Goal: Task Accomplishment & Management: Complete application form

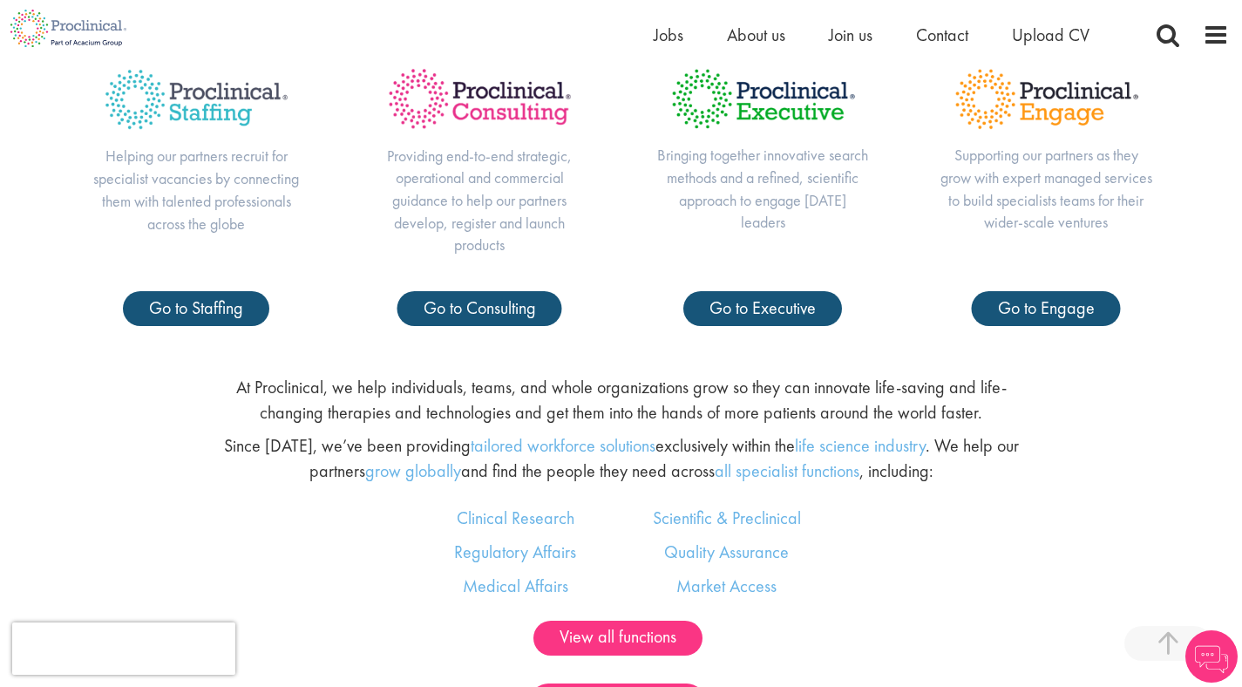
scroll to position [812, 0]
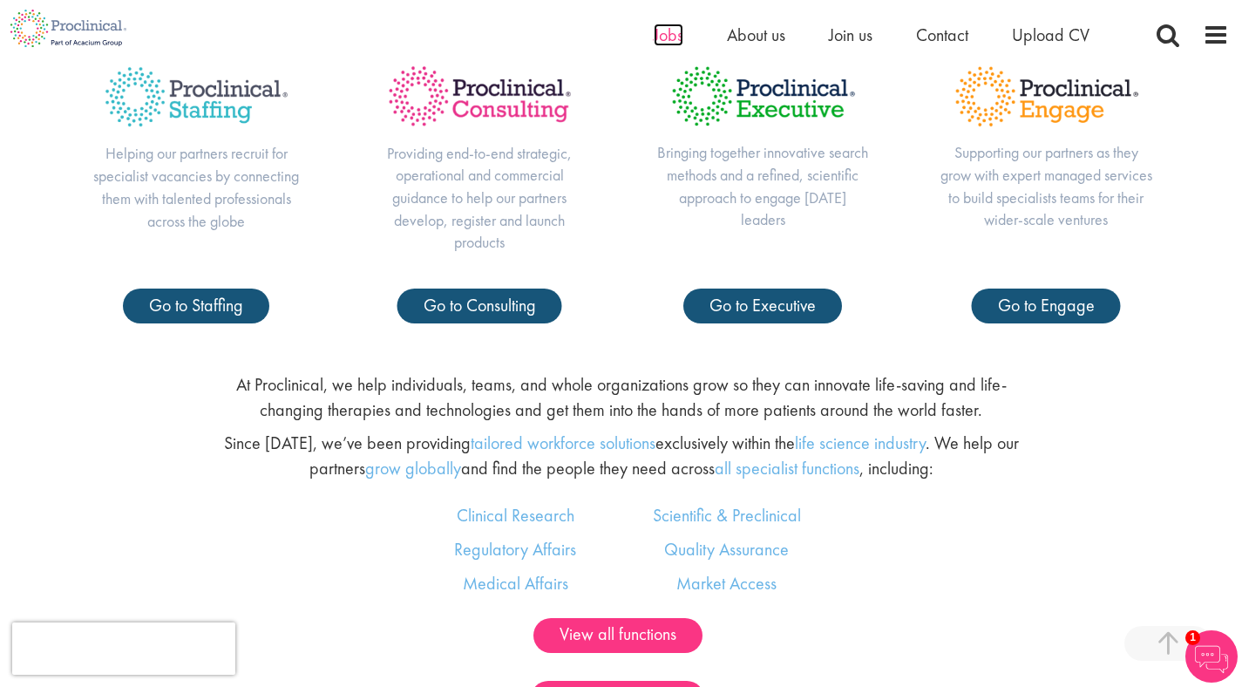
click at [657, 34] on span "Jobs" at bounding box center [669, 35] width 30 height 23
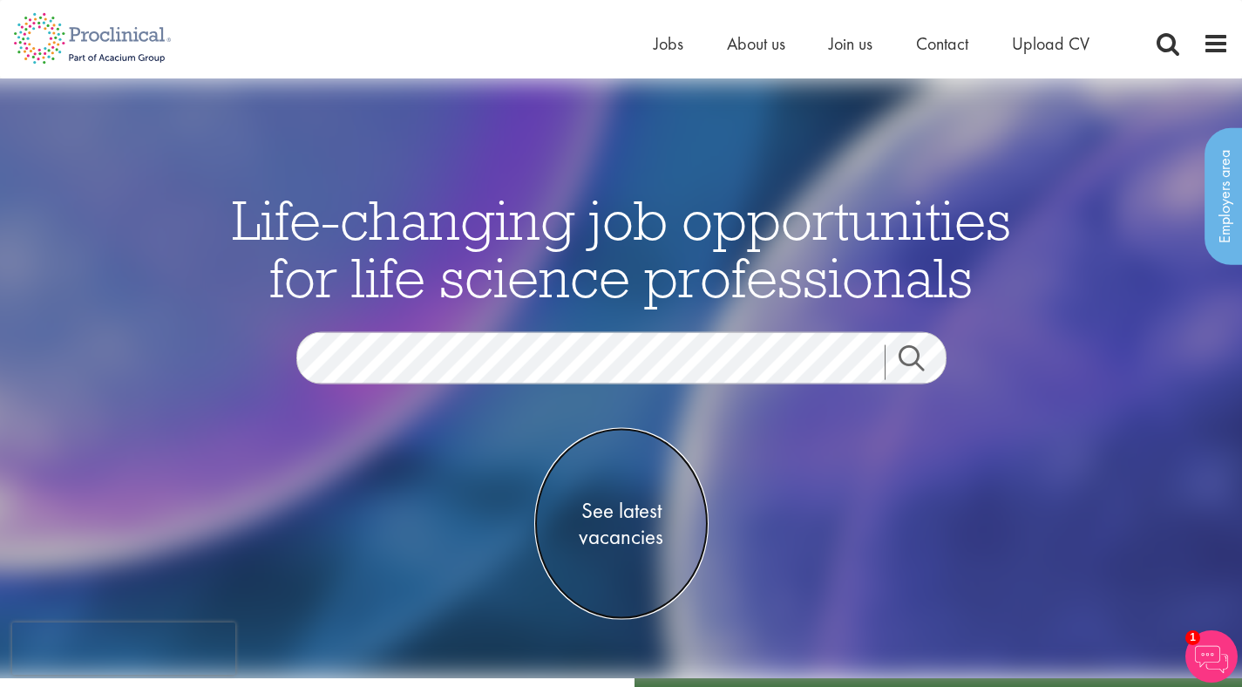
click at [616, 505] on span "See latest vacancies" at bounding box center [621, 524] width 174 height 52
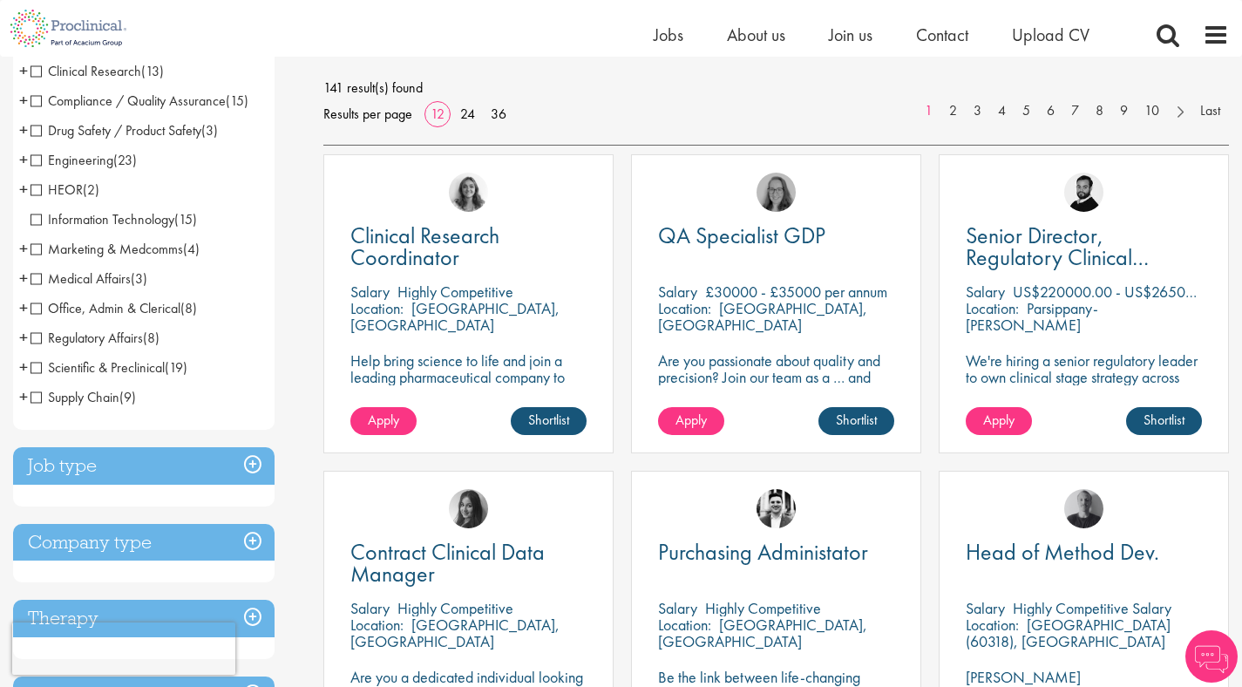
scroll to position [243, 0]
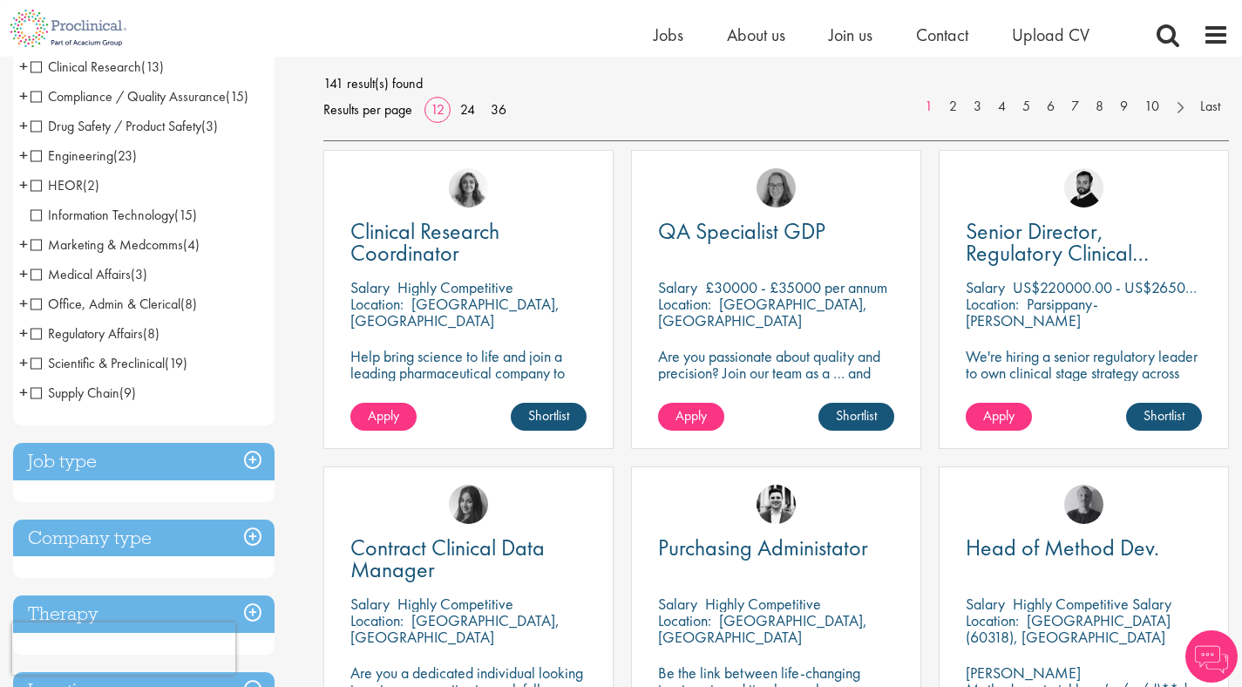
click at [162, 449] on h3 "Job type" at bounding box center [144, 461] width 262 height 37
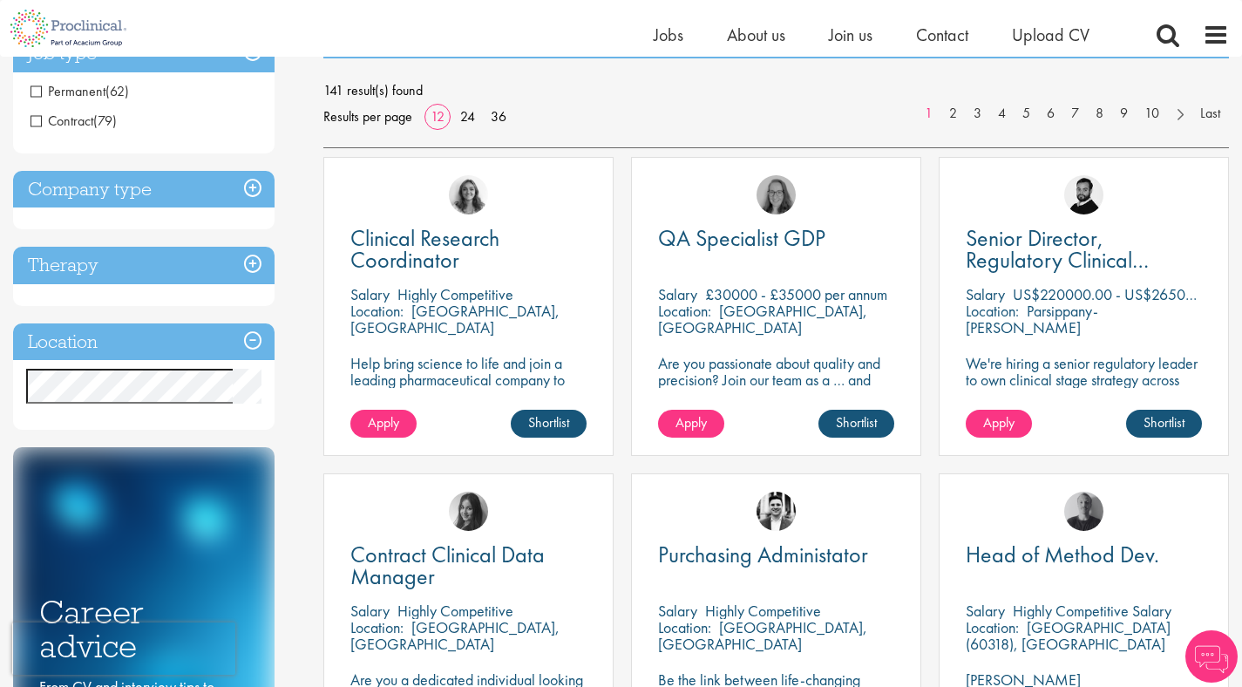
scroll to position [220, 0]
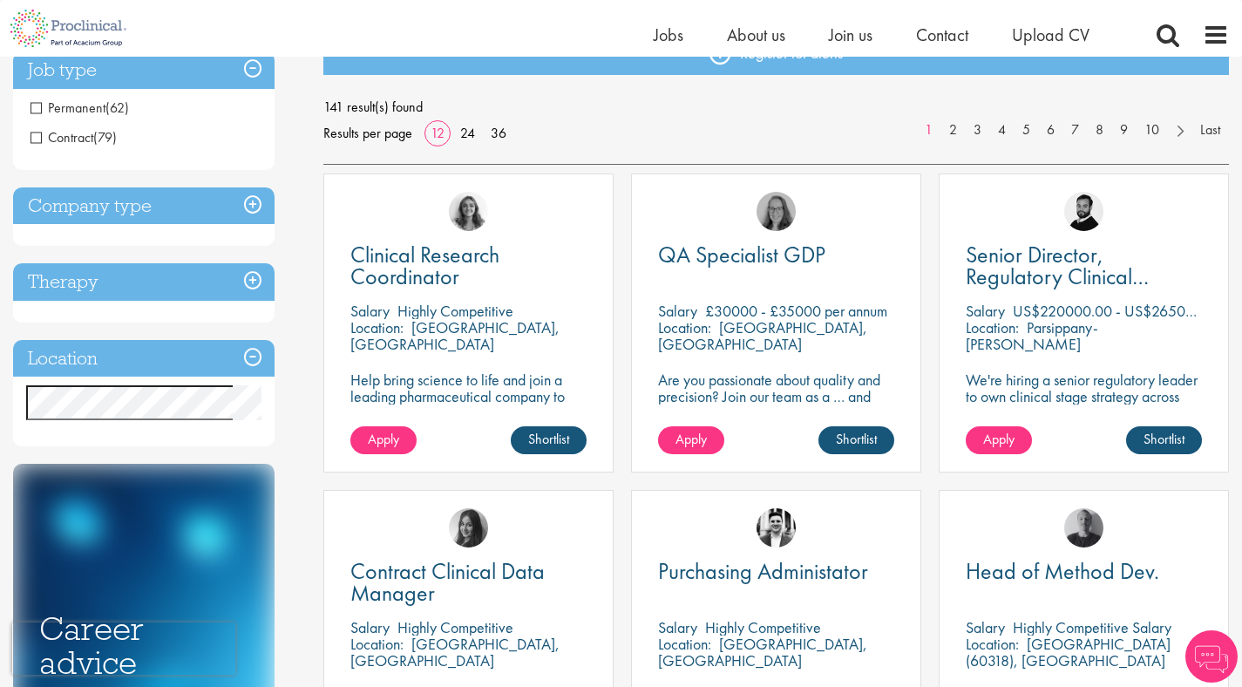
click at [155, 223] on h3 "Company type" at bounding box center [144, 205] width 262 height 37
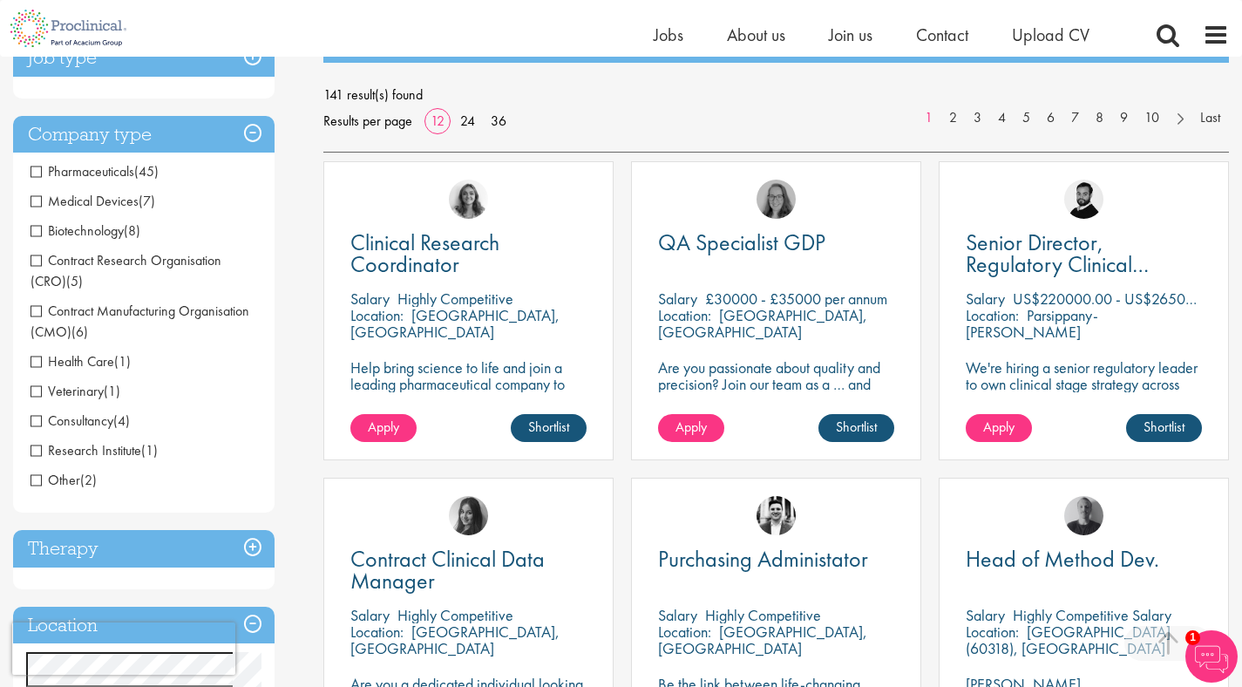
scroll to position [302, 0]
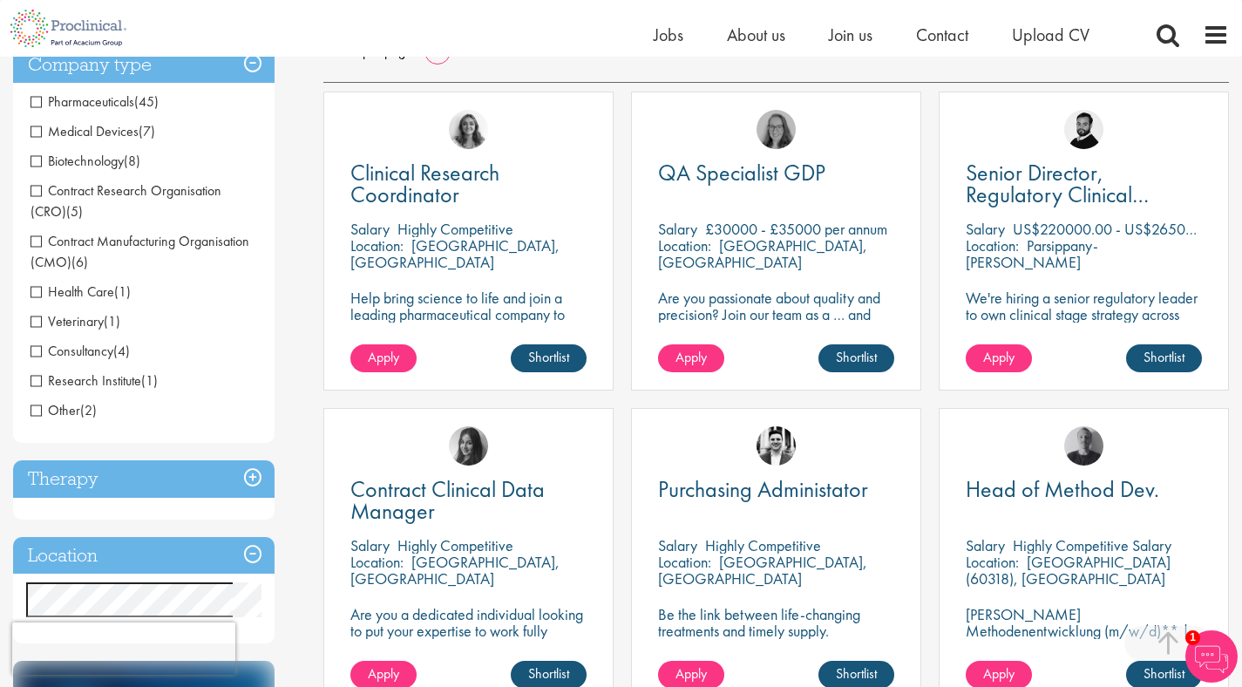
click at [147, 479] on h3 "Therapy" at bounding box center [144, 478] width 262 height 37
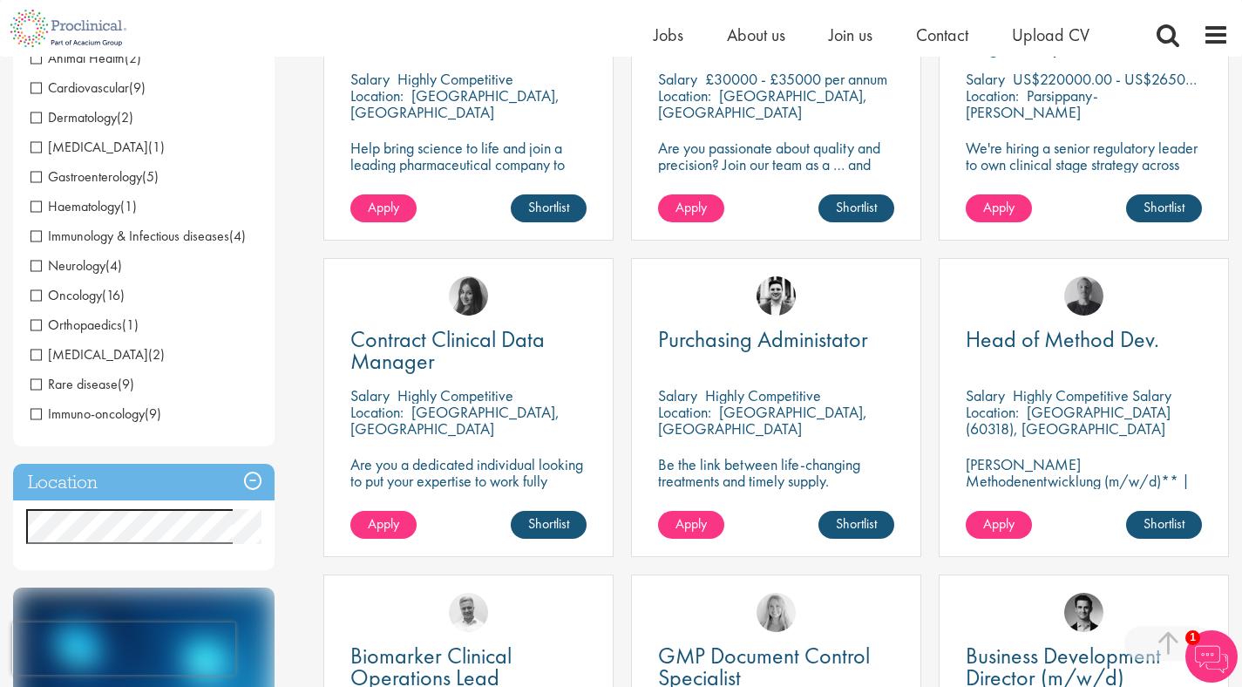
scroll to position [668, 0]
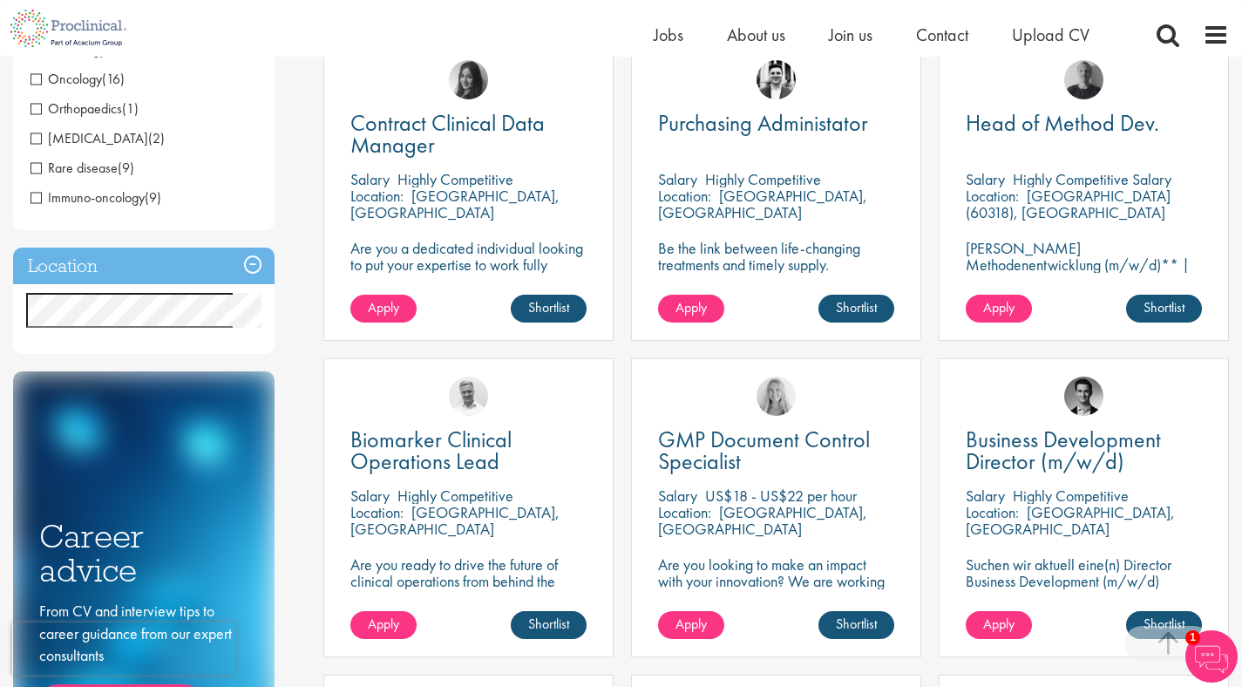
click at [133, 255] on h3 "Location" at bounding box center [144, 266] width 262 height 37
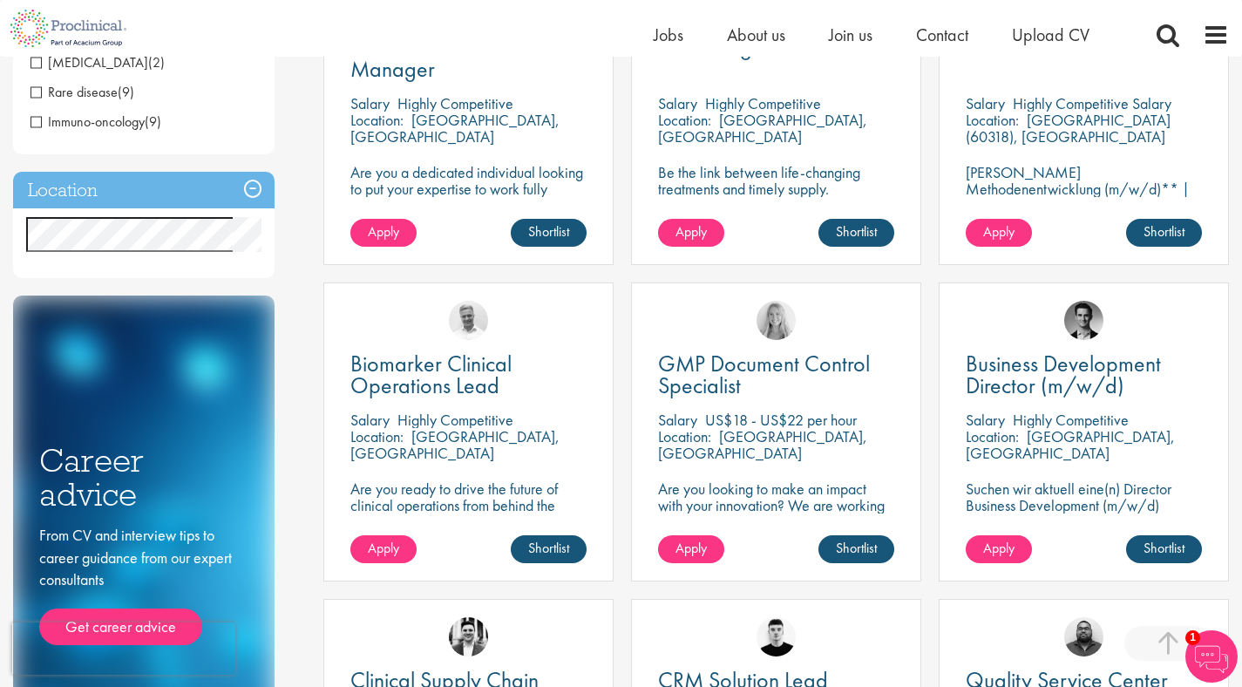
scroll to position [793, 0]
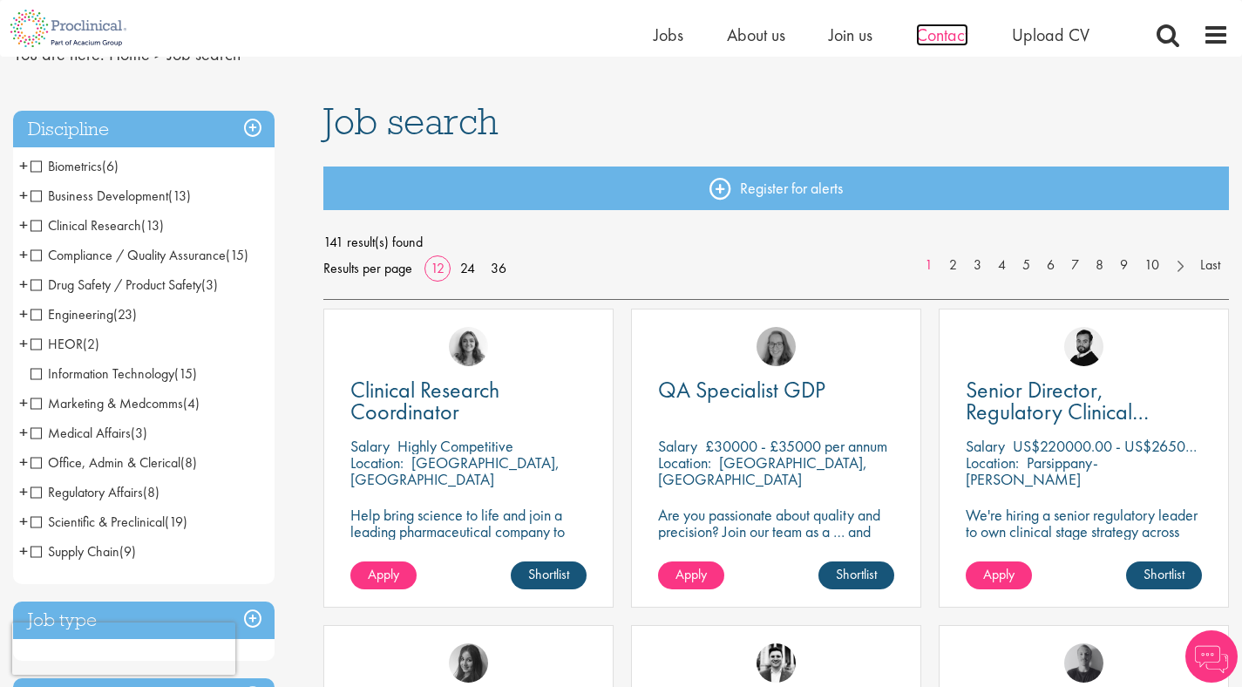
click at [928, 37] on span "Contact" at bounding box center [942, 35] width 52 height 23
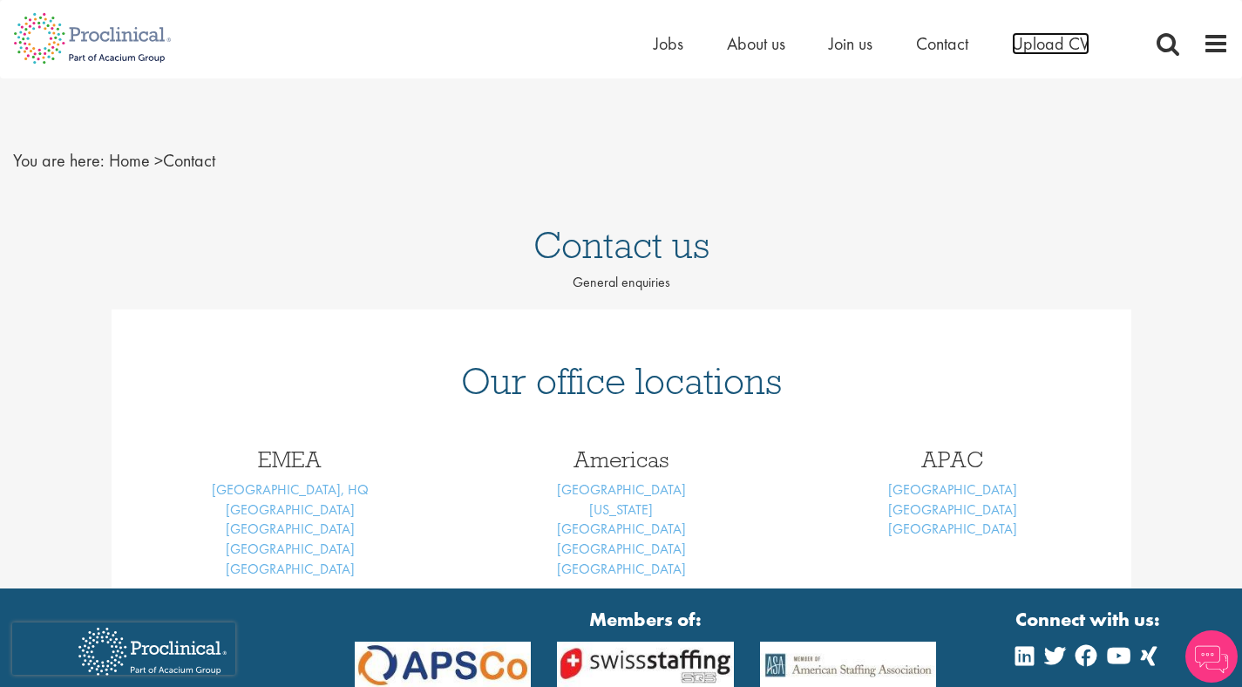
click at [1062, 48] on span "Upload CV" at bounding box center [1051, 43] width 78 height 23
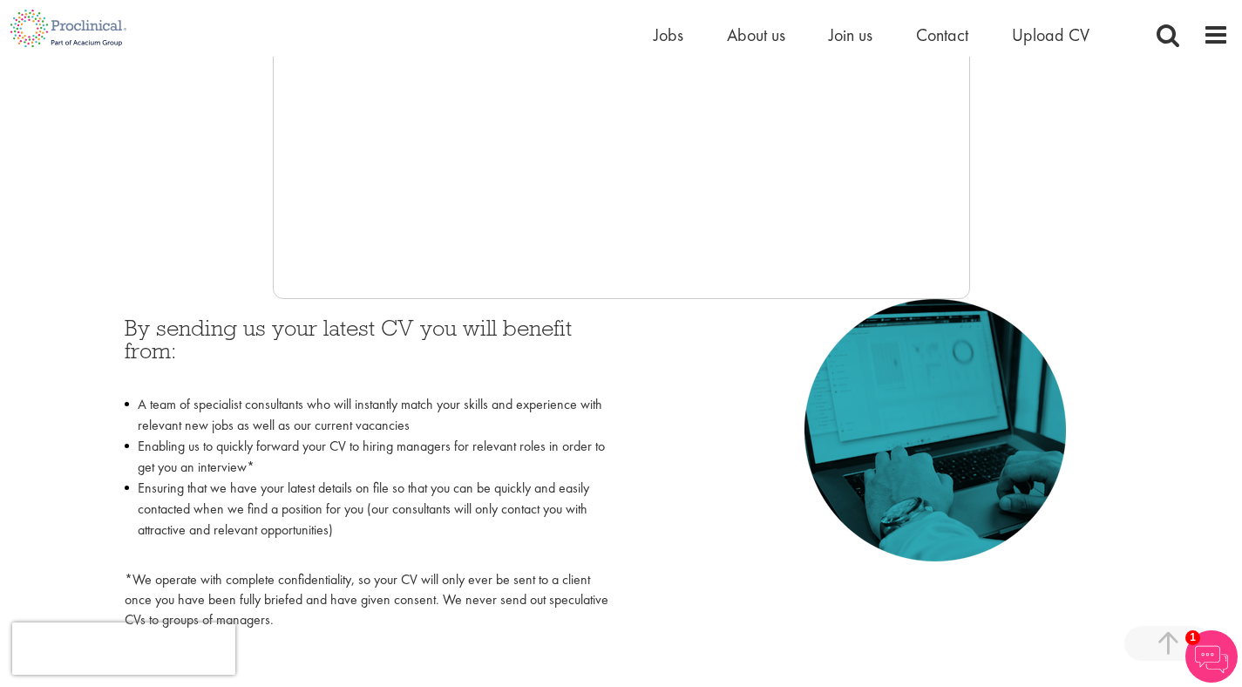
scroll to position [664, 0]
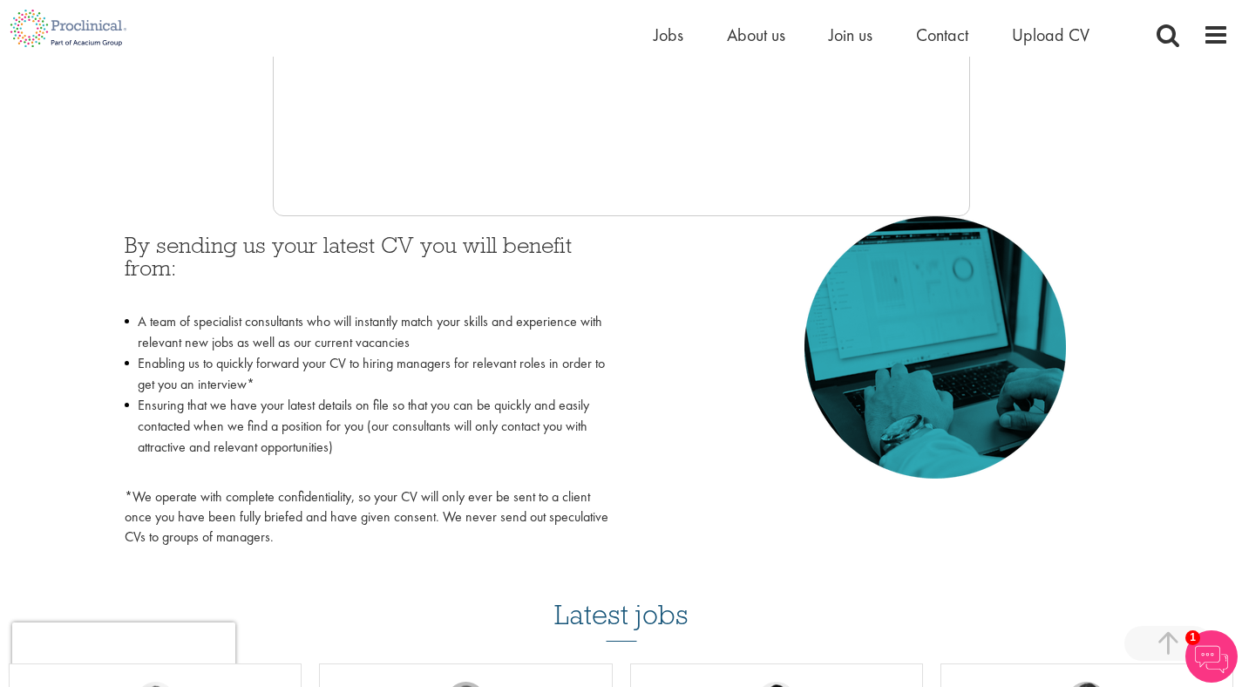
drag, startPoint x: 507, startPoint y: 310, endPoint x: 475, endPoint y: 321, distance: 34.2
click at [404, 329] on li "A team of specialist consultants who will instantly match your skills and exper…" at bounding box center [367, 332] width 484 height 42
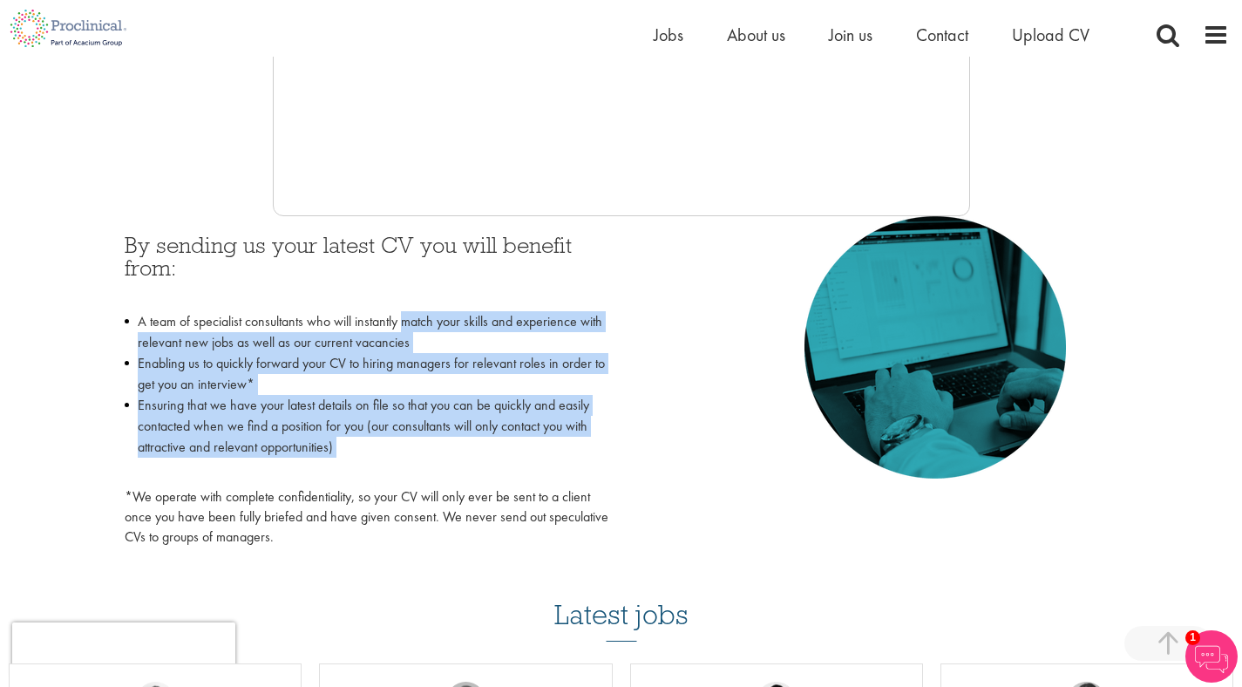
drag, startPoint x: 404, startPoint y: 329, endPoint x: 387, endPoint y: 440, distance: 112.8
click at [387, 440] on ul "A team of specialist consultants who will instantly match your skills and exper…" at bounding box center [367, 394] width 484 height 167
click at [341, 446] on li "Ensuring that we have your latest details on file so that you can be quickly an…" at bounding box center [367, 437] width 484 height 84
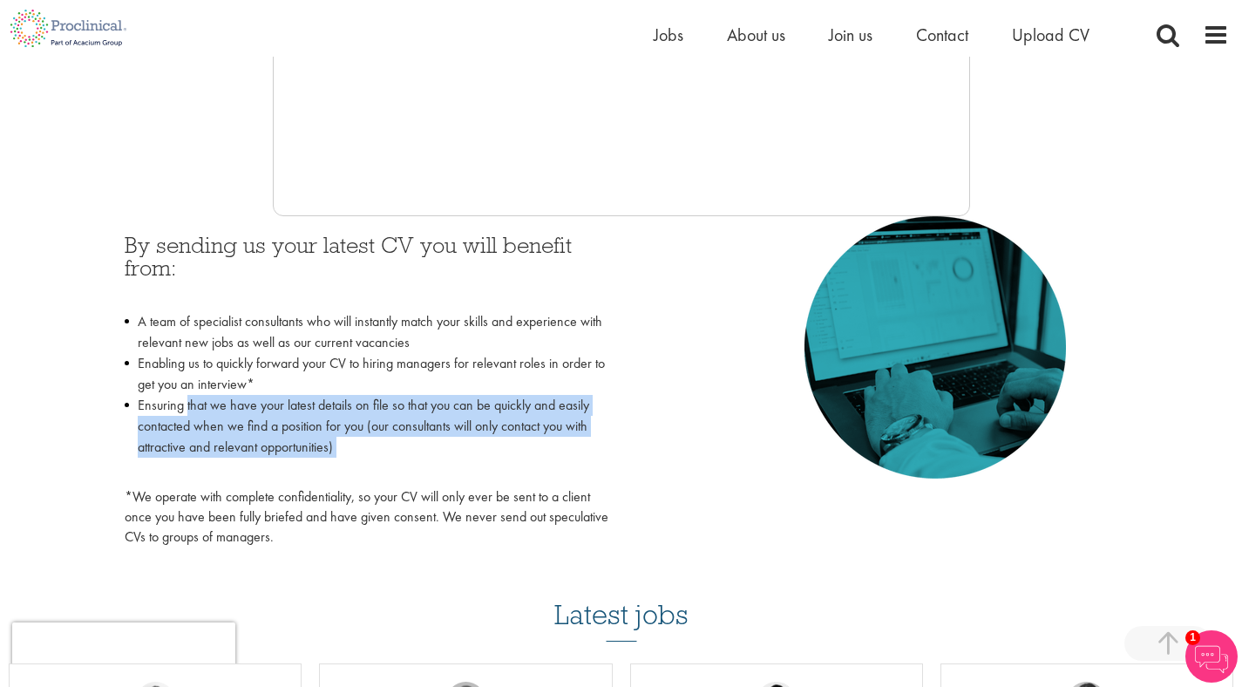
drag, startPoint x: 341, startPoint y: 446, endPoint x: 190, endPoint y: 401, distance: 157.5
click at [190, 401] on li "Ensuring that we have your latest details on file so that you can be quickly an…" at bounding box center [367, 437] width 484 height 84
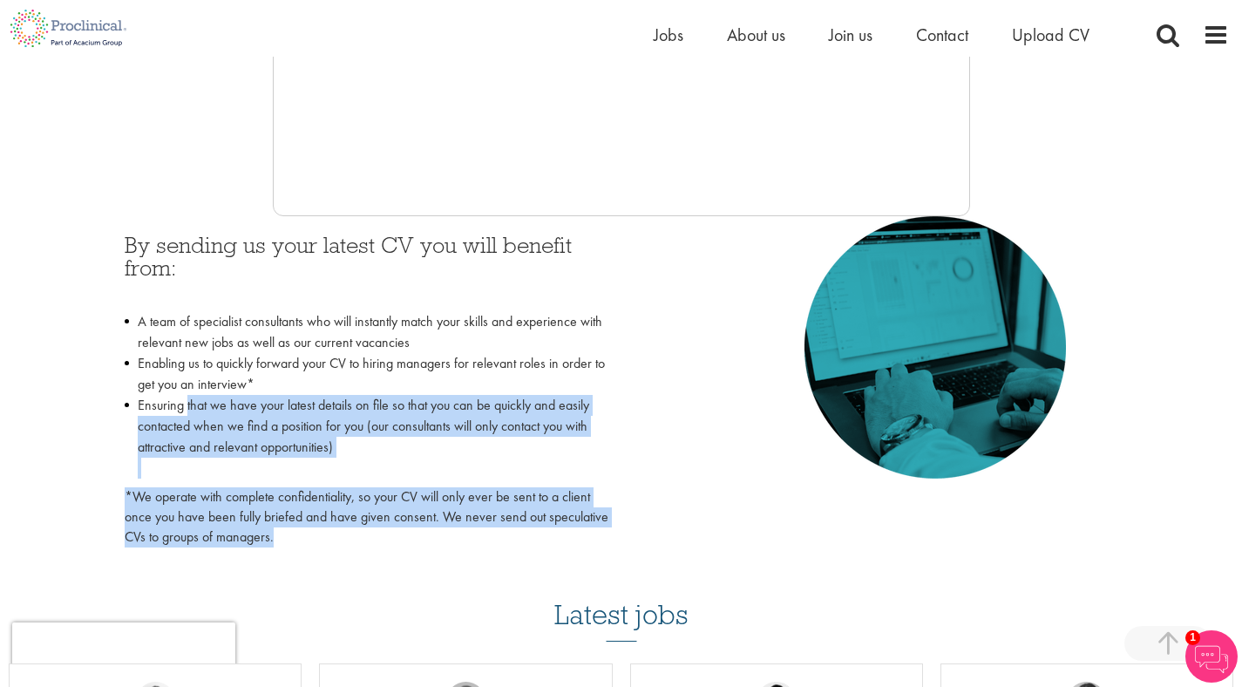
drag, startPoint x: 190, startPoint y: 401, endPoint x: 277, endPoint y: 539, distance: 163.0
click at [277, 539] on div "By sending us your latest CV you will benefit from: A team of specialist consul…" at bounding box center [367, 391] width 484 height 314
click at [277, 539] on p "*We operate with complete confidentiality, so your CV will only ever be sent to…" at bounding box center [367, 517] width 484 height 60
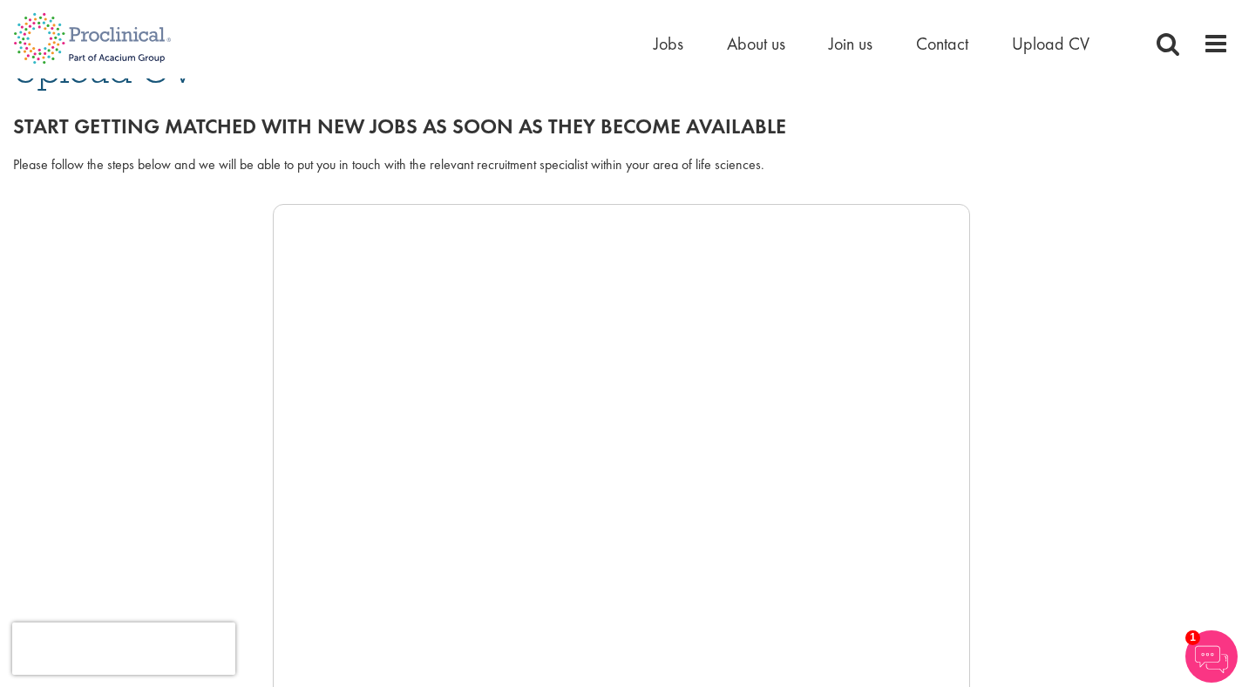
scroll to position [0, 0]
